Goal: Task Accomplishment & Management: Use online tool/utility

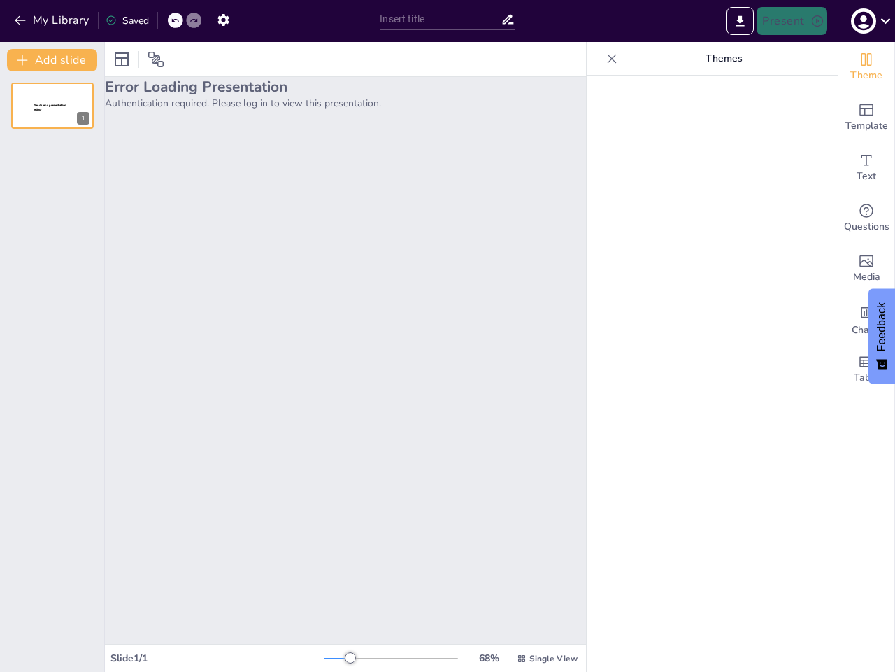
click at [448, 336] on div "Error Loading Presentation Authentication required. Please log in to view this …" at bounding box center [345, 360] width 481 height 567
click at [52, 20] on button "My Library" at bounding box center [52, 20] width 85 height 22
click at [176, 20] on icon at bounding box center [175, 20] width 8 height 8
click at [194, 20] on icon at bounding box center [194, 20] width 8 height 8
click at [223, 20] on icon "button" at bounding box center [223, 20] width 15 height 15
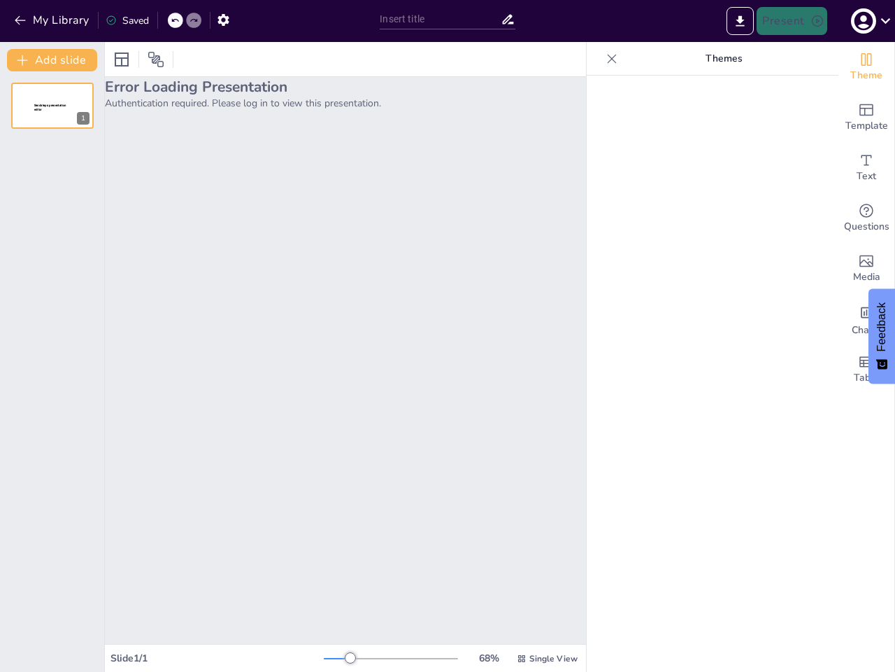
click at [447, 19] on input "text" at bounding box center [440, 19] width 120 height 20
click at [741, 21] on icon "Export to PowerPoint" at bounding box center [741, 20] width 8 height 10
click at [870, 21] on icon "button" at bounding box center [863, 21] width 19 height 19
